Goal: Information Seeking & Learning: Learn about a topic

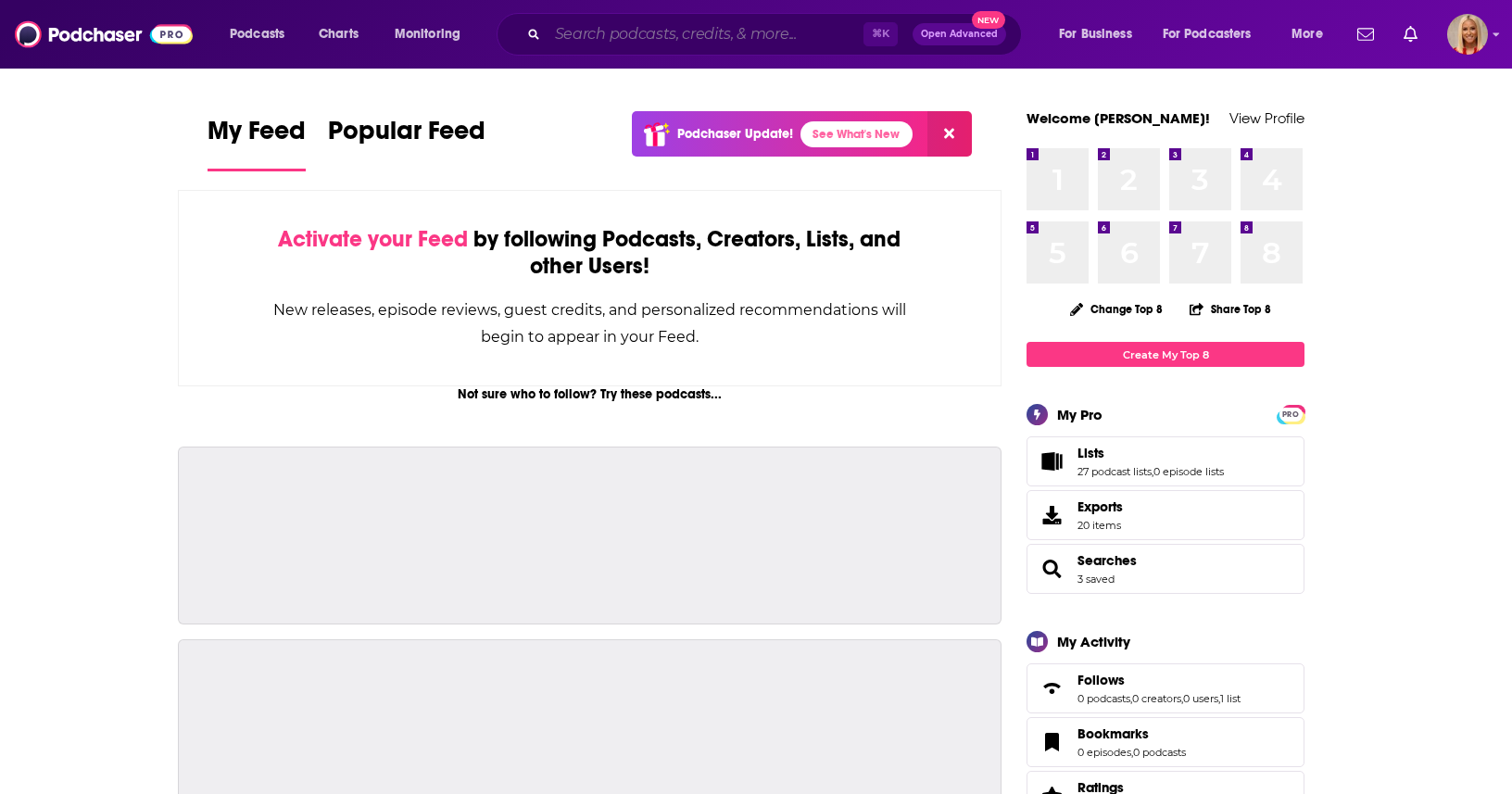
click at [797, 40] on input "Search podcasts, credits, & more..." at bounding box center [706, 34] width 316 height 30
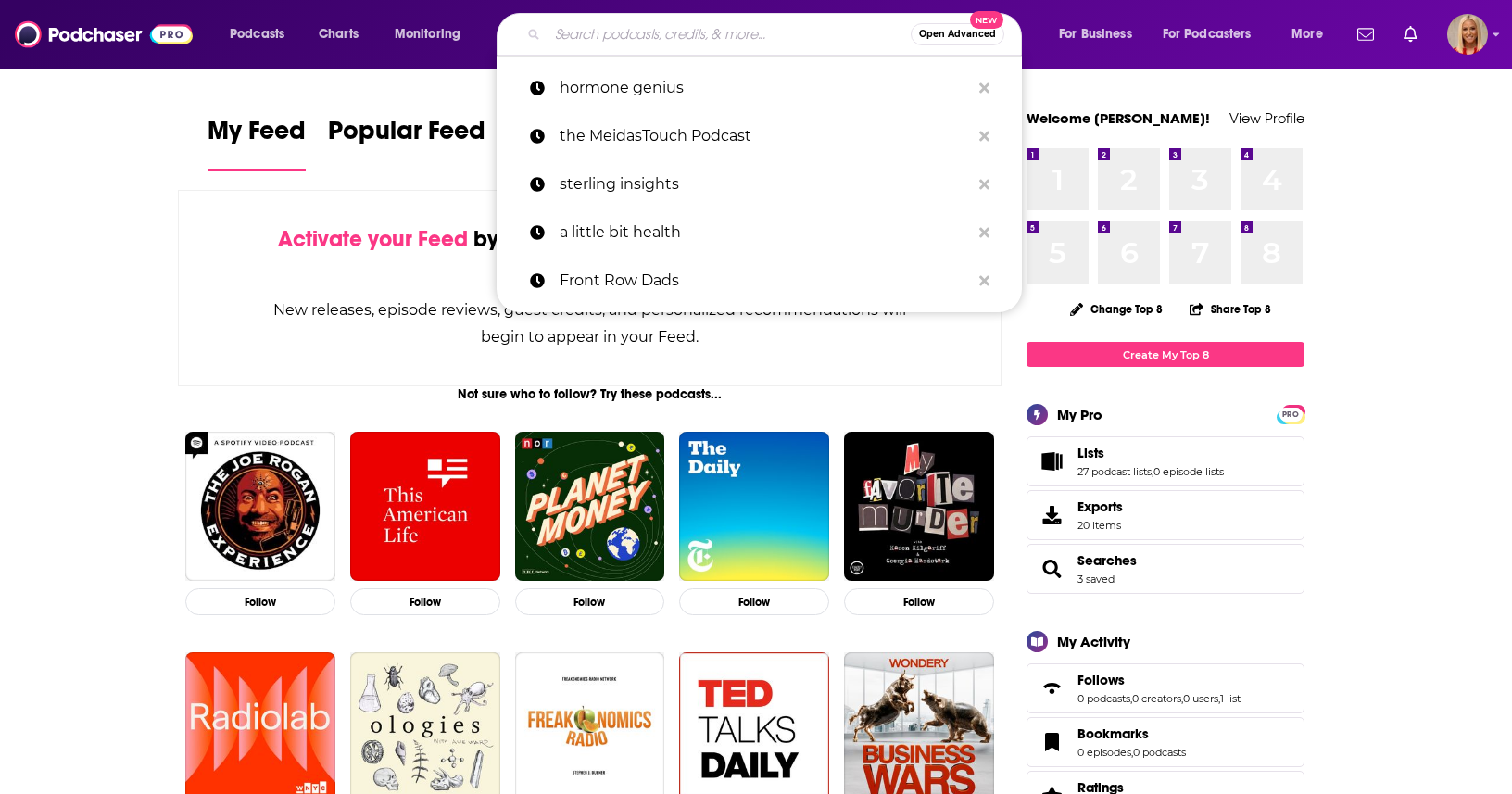
paste input "[PERSON_NAME]"
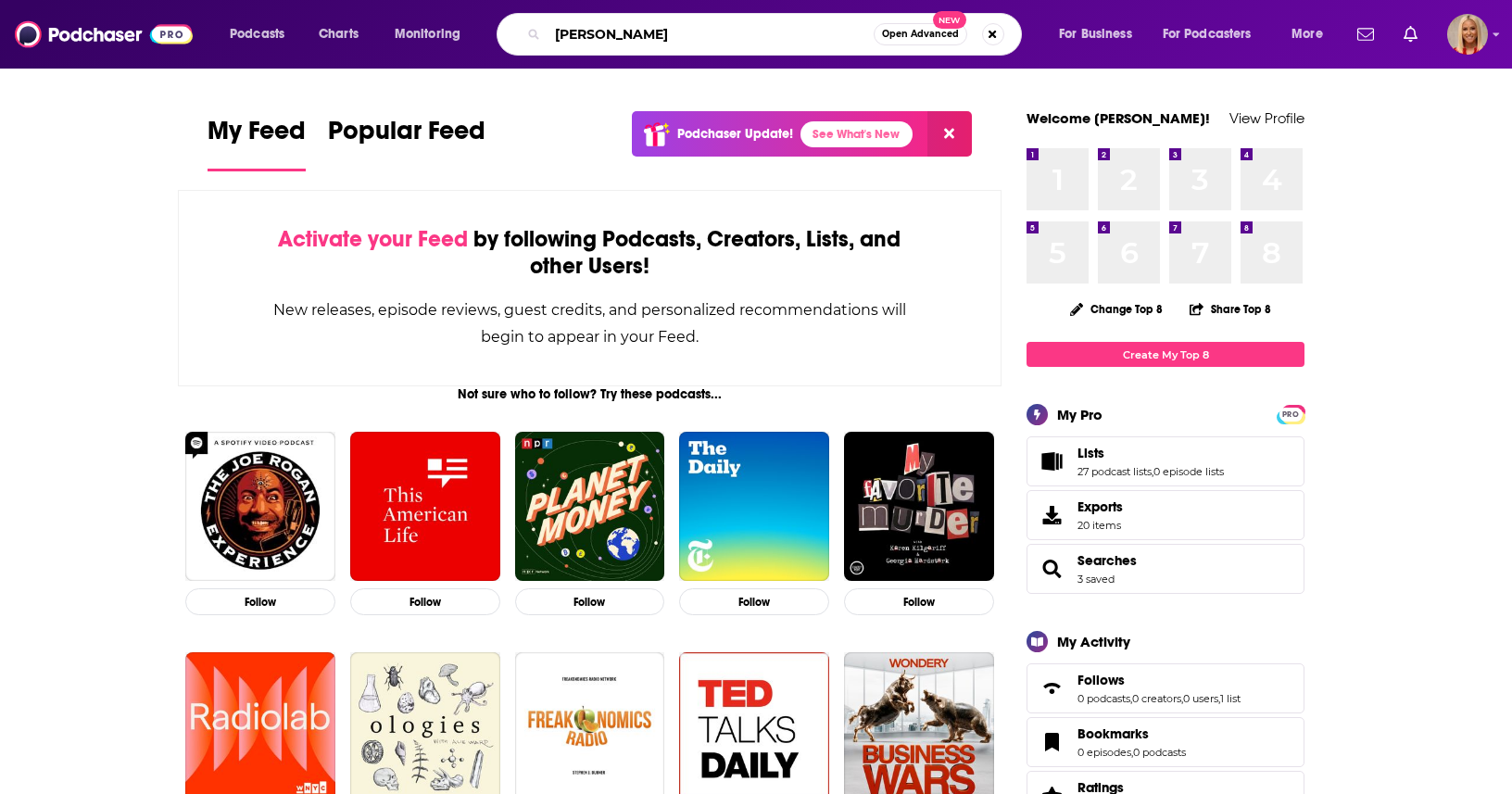
type input "[PERSON_NAME]"
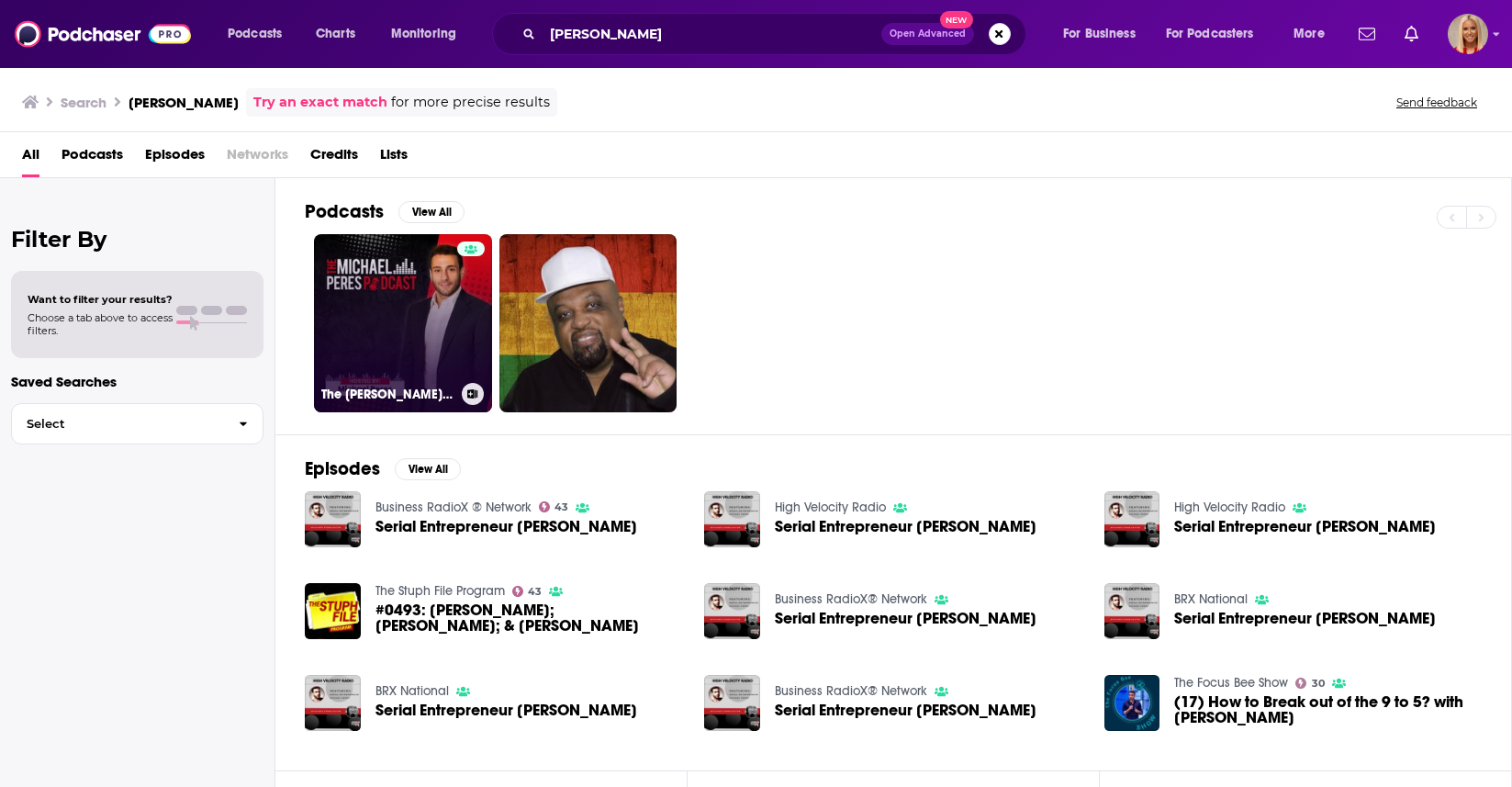
click at [436, 289] on link "The [PERSON_NAME] Podcast" at bounding box center [403, 323] width 178 height 178
